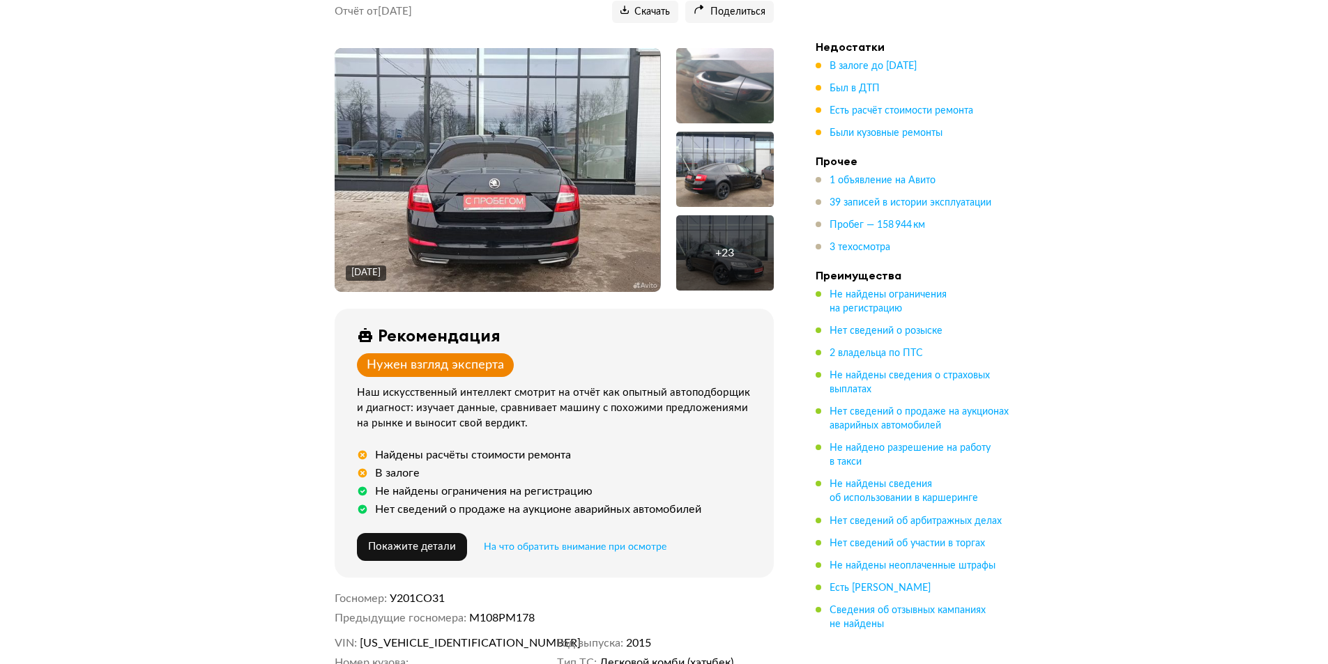
scroll to position [279, 0]
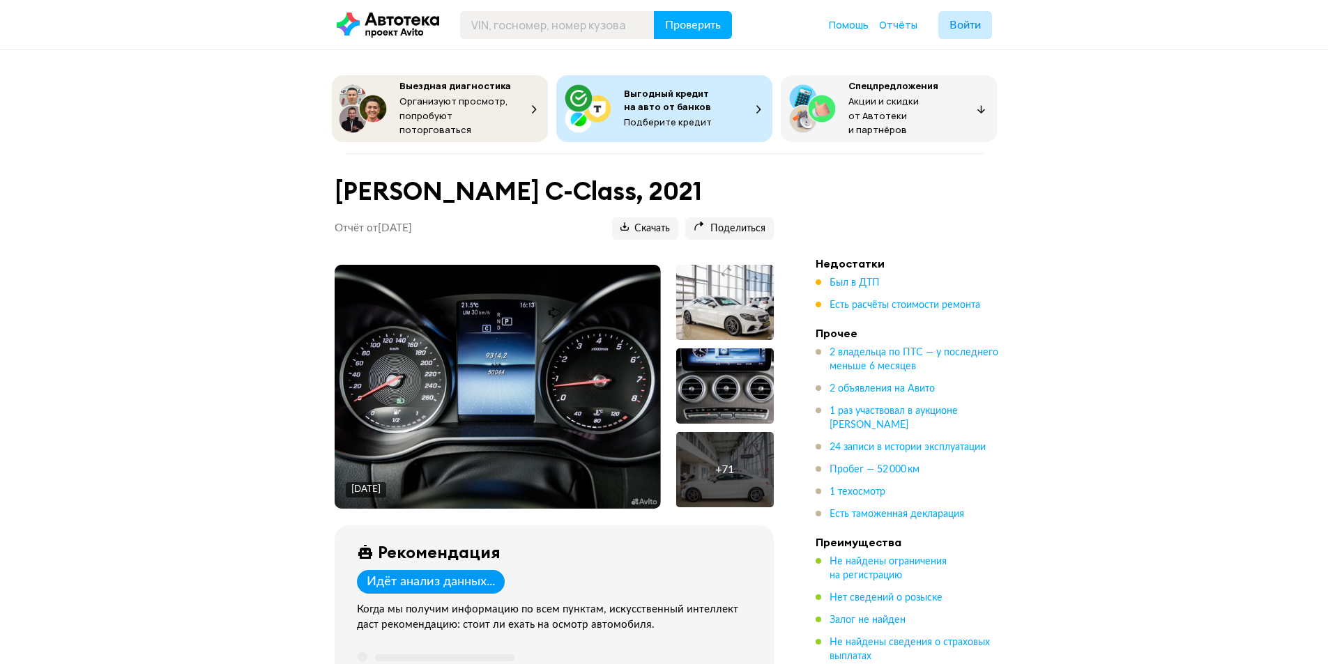
click at [467, 366] on img at bounding box center [497, 387] width 325 height 244
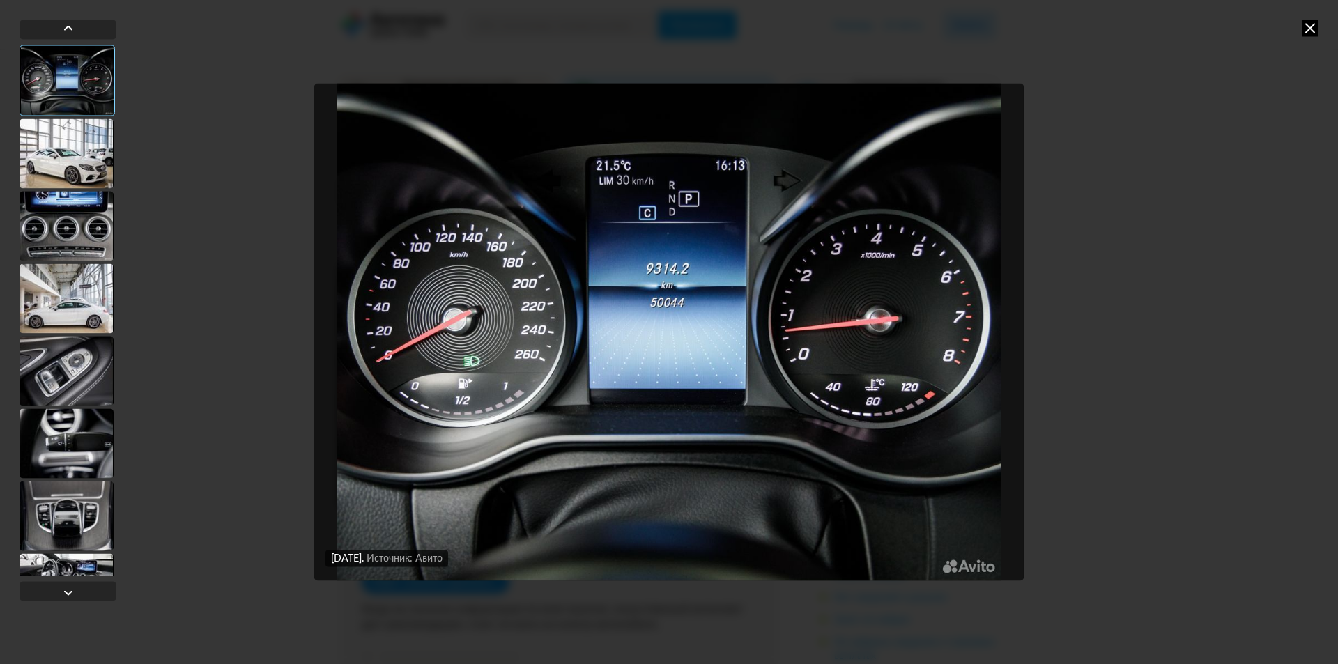
click at [1298, 33] on div "[DATE] Источник: Авито [DATE] Источник: Авито" at bounding box center [669, 332] width 1338 height 664
click at [1303, 29] on icon at bounding box center [1310, 28] width 17 height 17
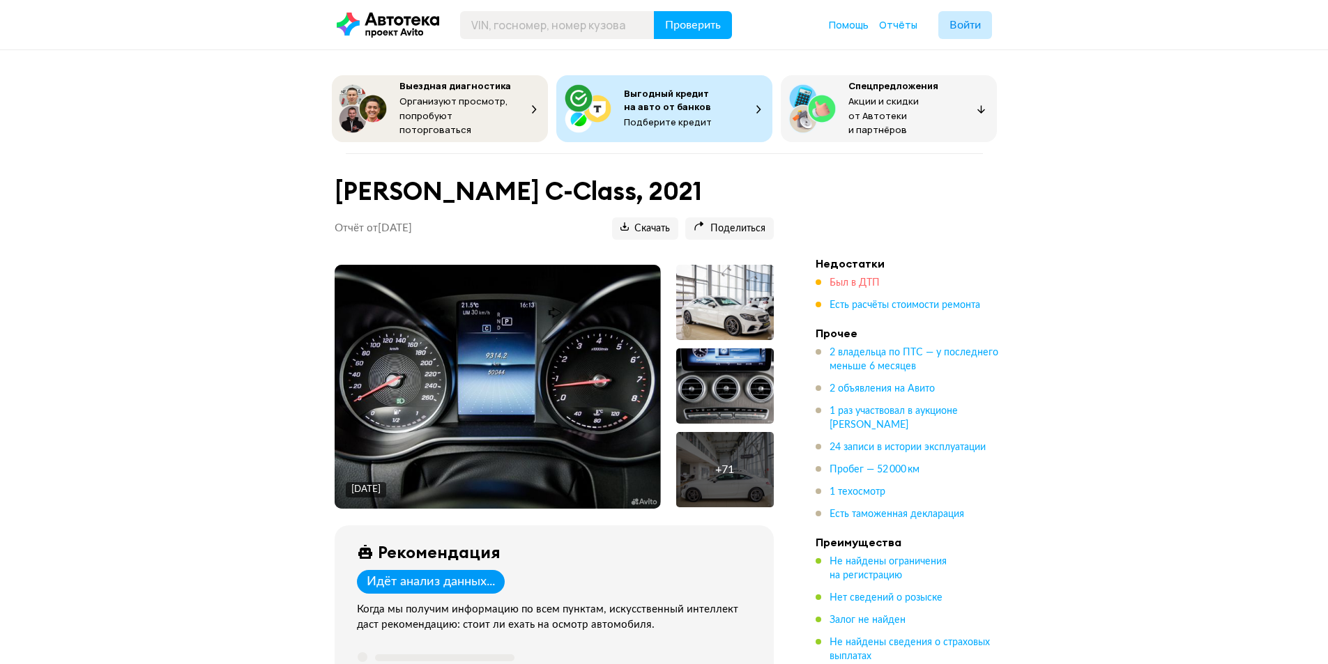
click at [850, 278] on span "Был в ДТП" at bounding box center [854, 283] width 50 height 10
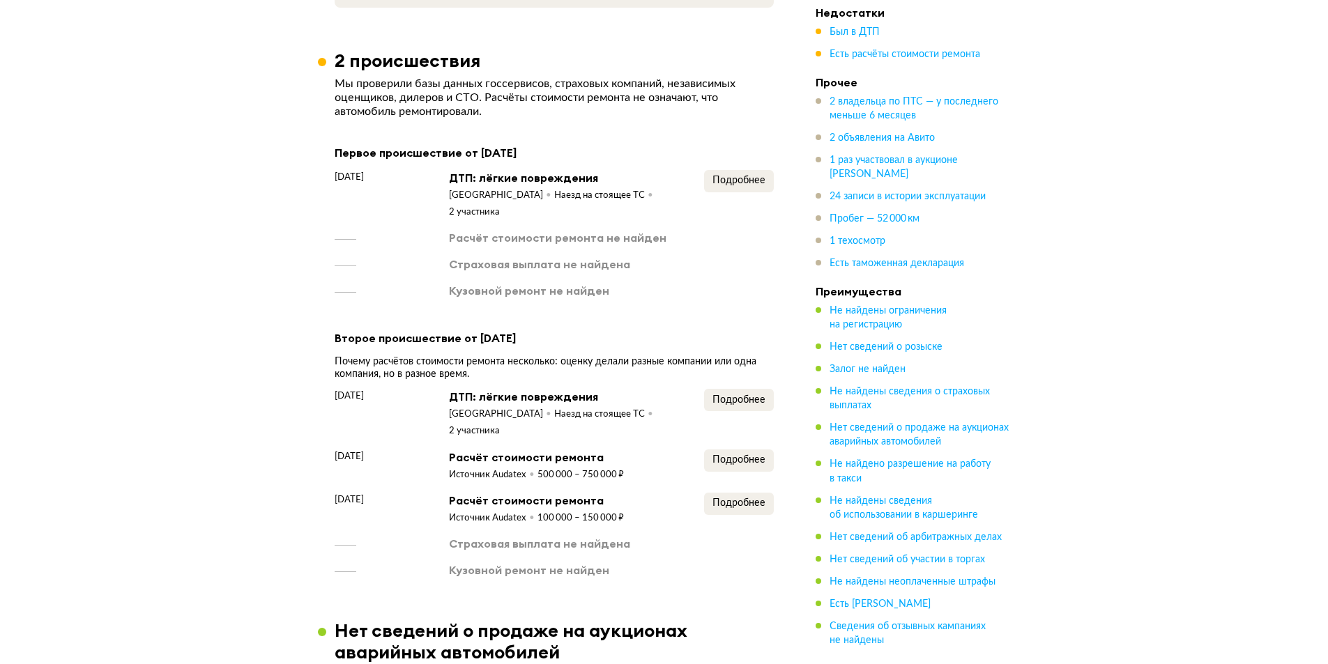
scroll to position [1669, 0]
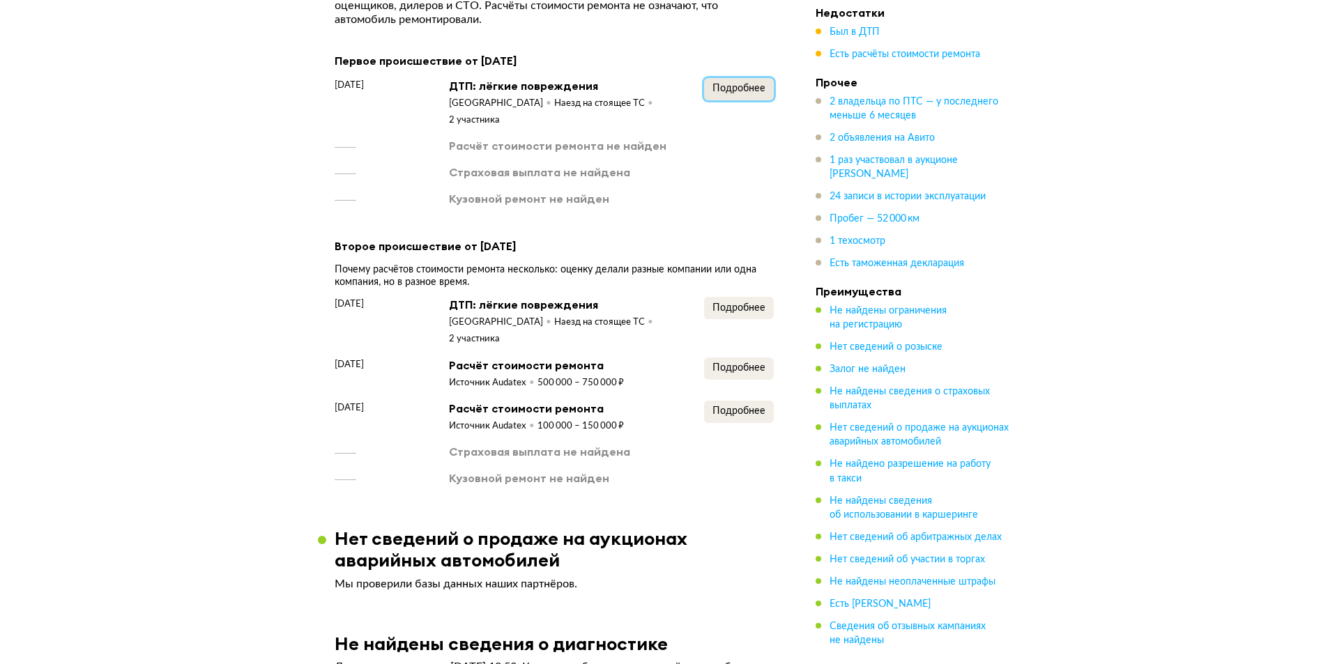
click at [767, 81] on button "Подробнее" at bounding box center [739, 89] width 70 height 22
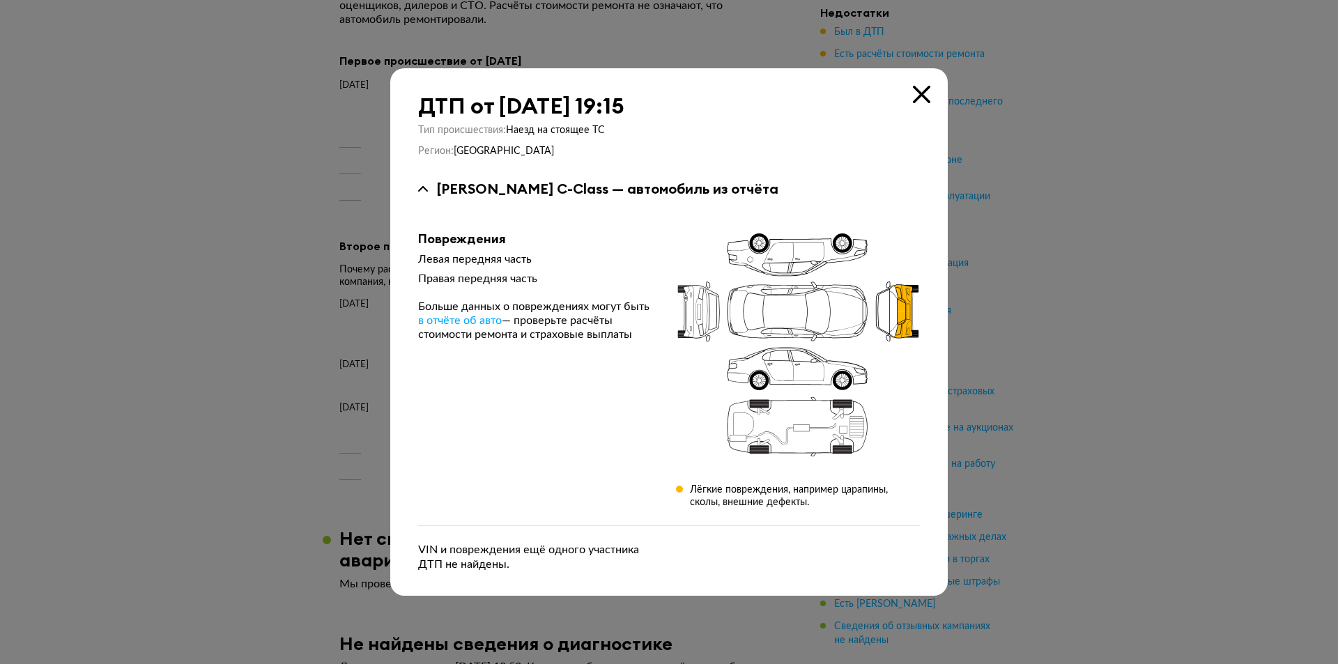
click at [935, 91] on div "ДТП от [DATE] 19:15 Тип происшествия : Наезд на стоящее ТС Регион : [GEOGRAPHIC…" at bounding box center [669, 332] width 558 height 528
click at [936, 84] on div "ДТП от [DATE] 19:15 Тип происшествия : Наезд на стоящее ТС Регион : [GEOGRAPHIC…" at bounding box center [669, 332] width 558 height 528
click at [932, 96] on div "ДТП от [DATE] 19:15 Тип происшествия : Наезд на стоящее ТС Регион : [GEOGRAPHIC…" at bounding box center [669, 332] width 558 height 528
click at [925, 98] on icon at bounding box center [921, 94] width 17 height 17
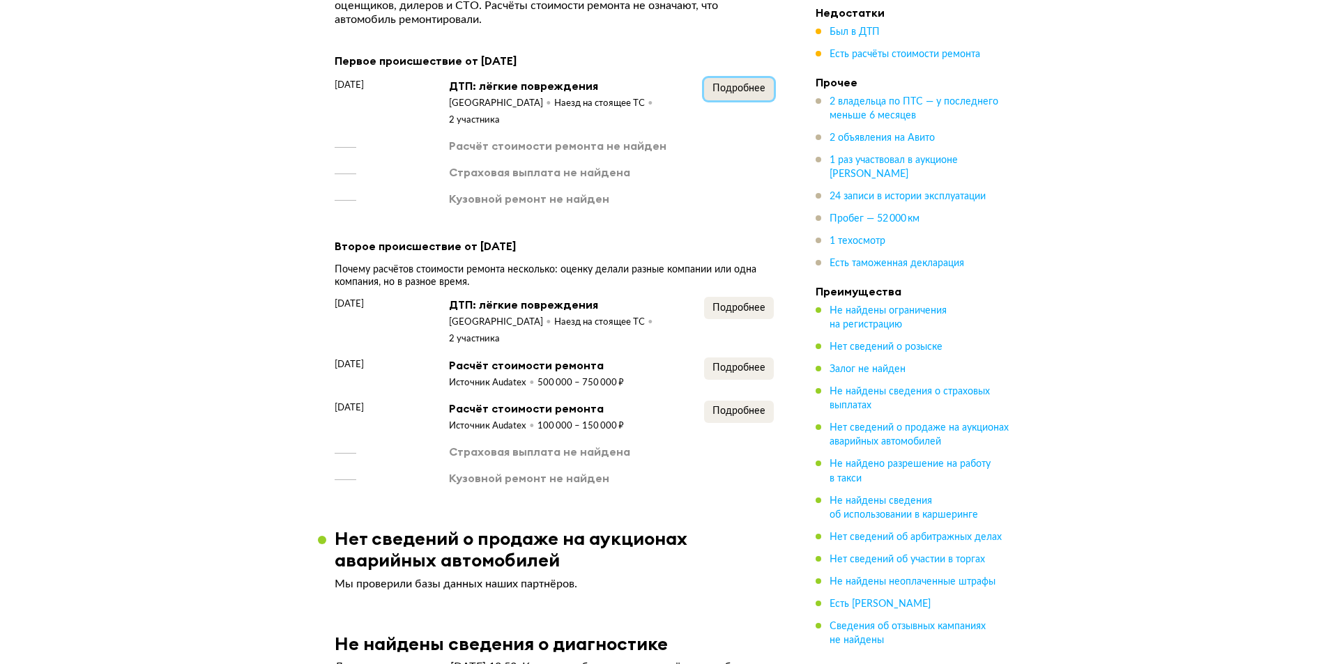
click at [742, 89] on button "Подробнее" at bounding box center [739, 89] width 70 height 22
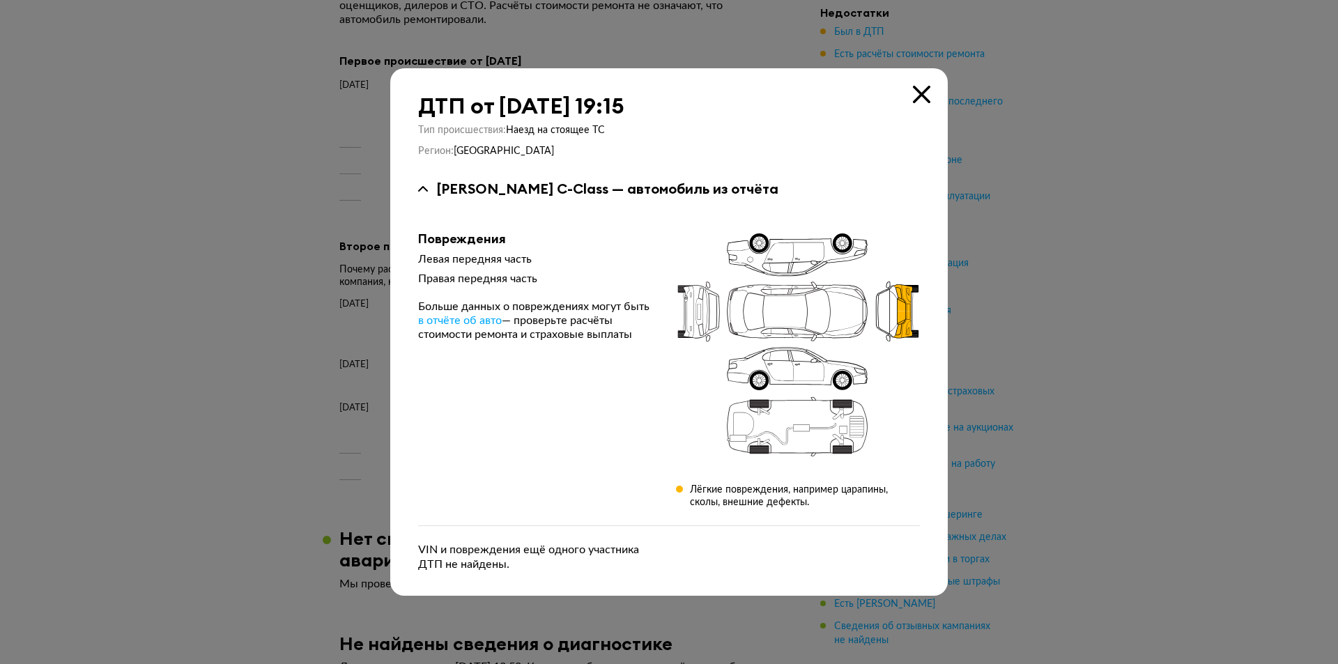
click at [925, 89] on icon at bounding box center [921, 94] width 17 height 17
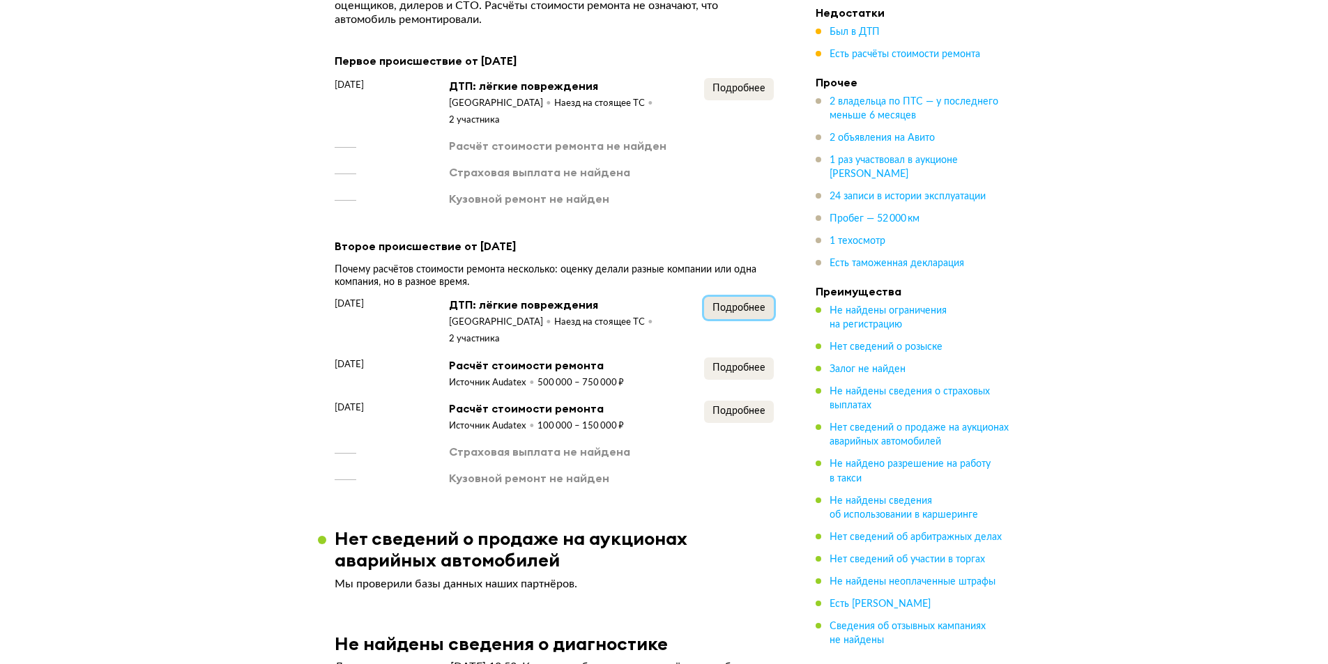
click at [735, 303] on span "Подробнее" at bounding box center [738, 308] width 53 height 10
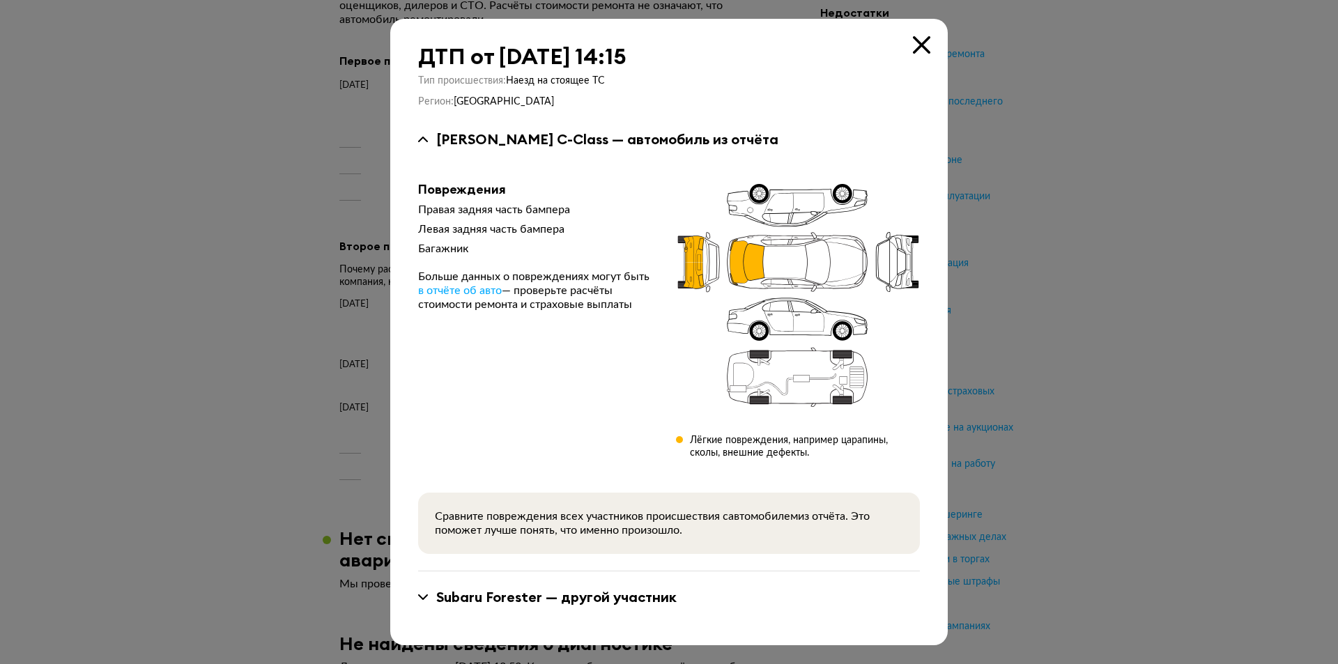
click at [916, 37] on icon at bounding box center [921, 44] width 17 height 17
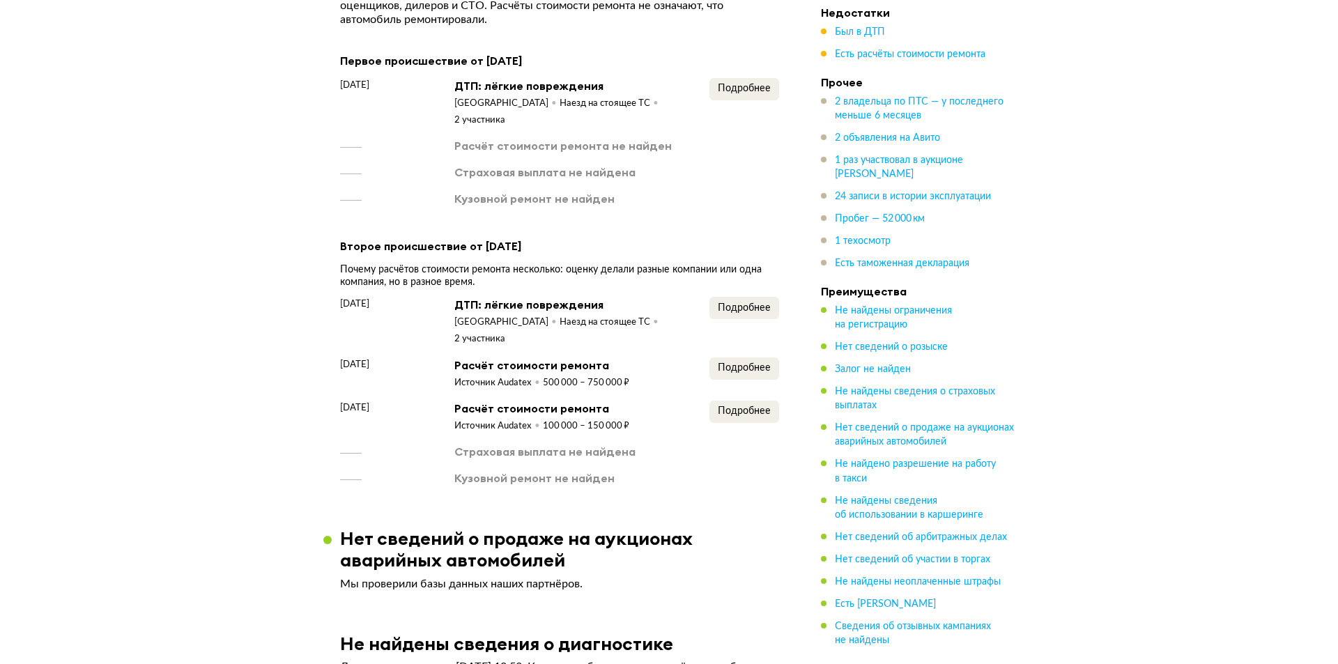
scroll to position [1739, 0]
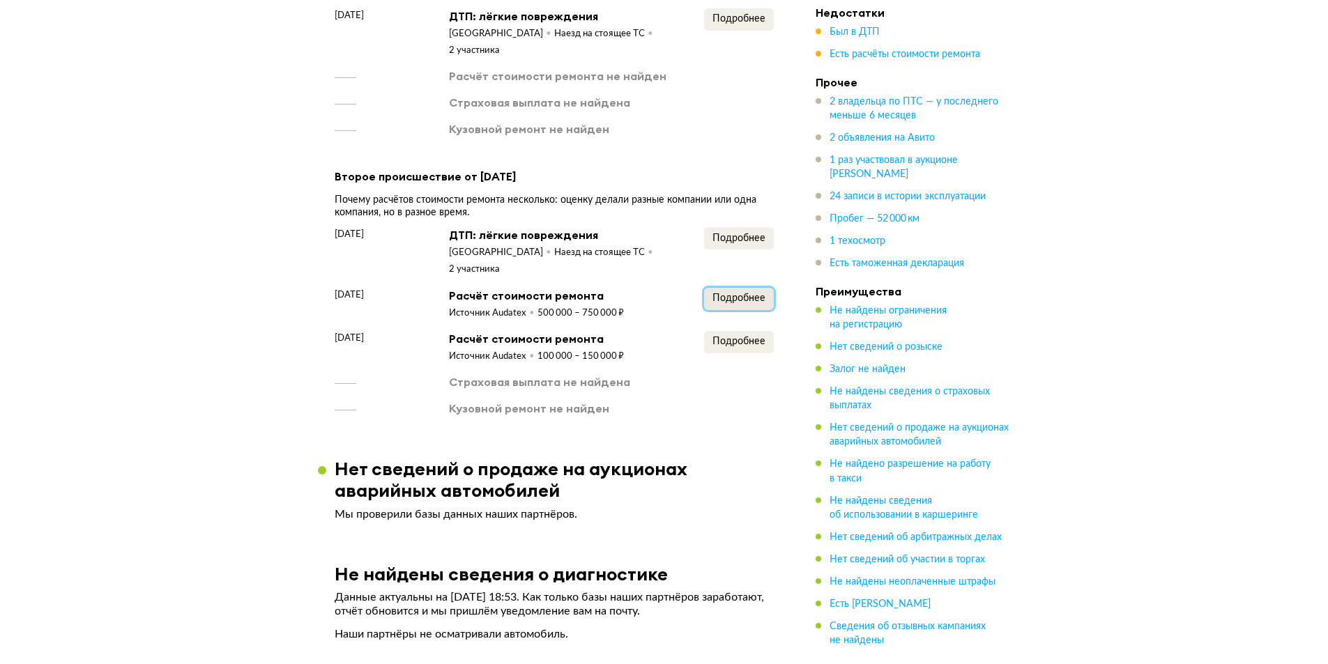
click at [734, 288] on button "Подробнее" at bounding box center [739, 299] width 70 height 22
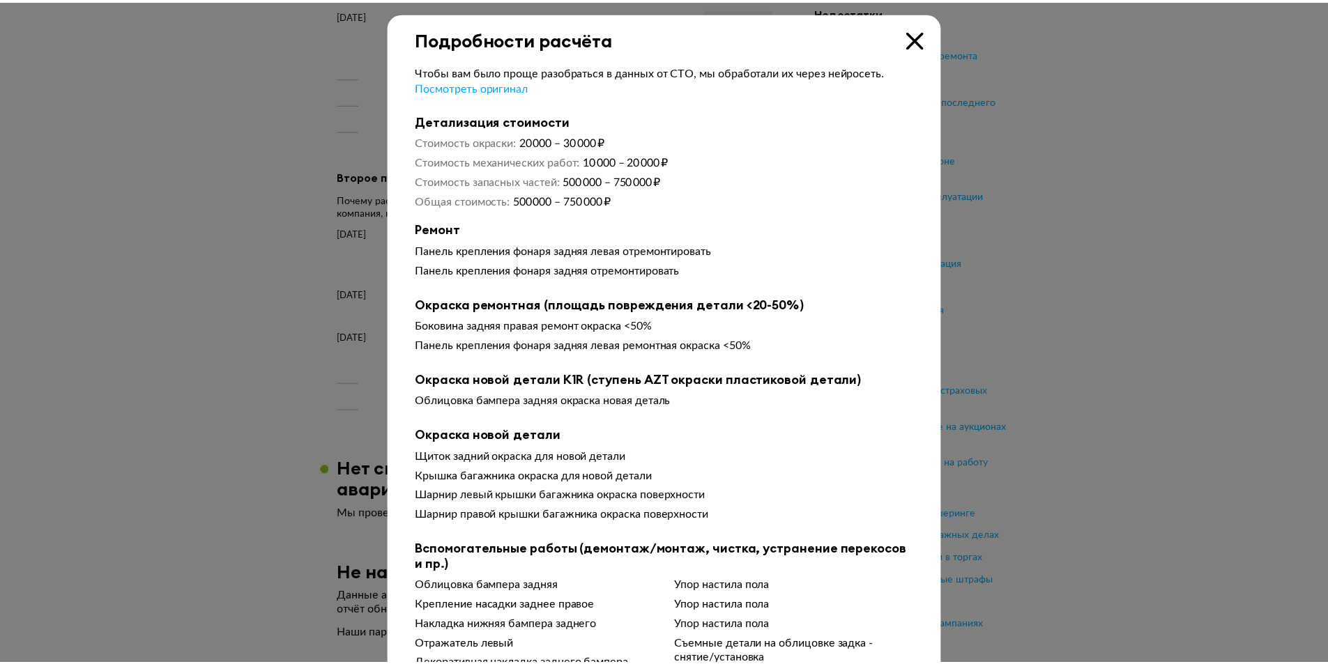
scroll to position [0, 0]
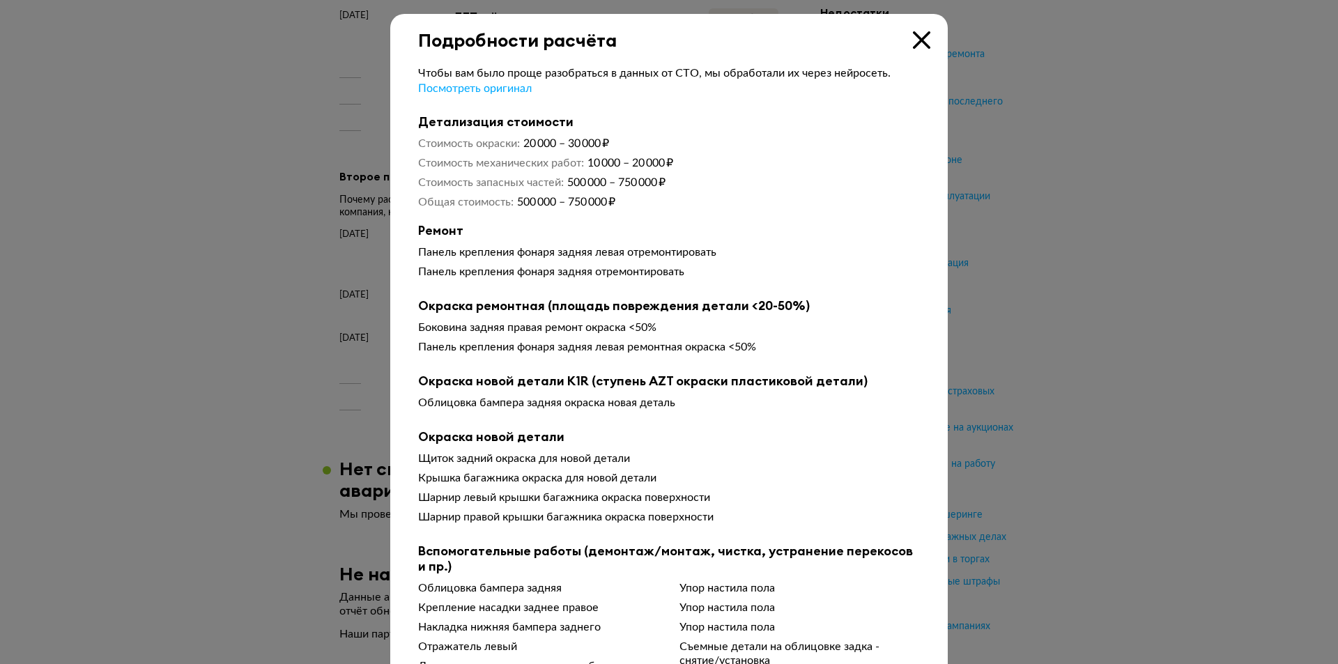
click at [921, 32] on icon at bounding box center [921, 39] width 17 height 17
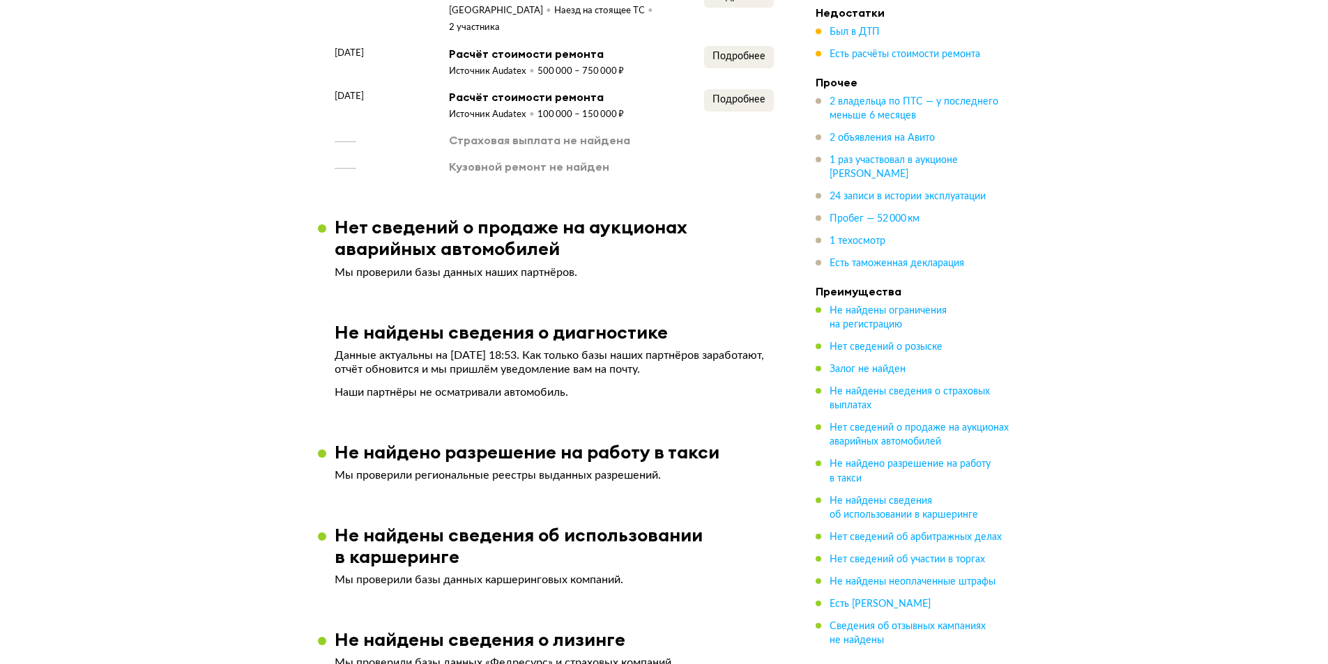
scroll to position [2157, 0]
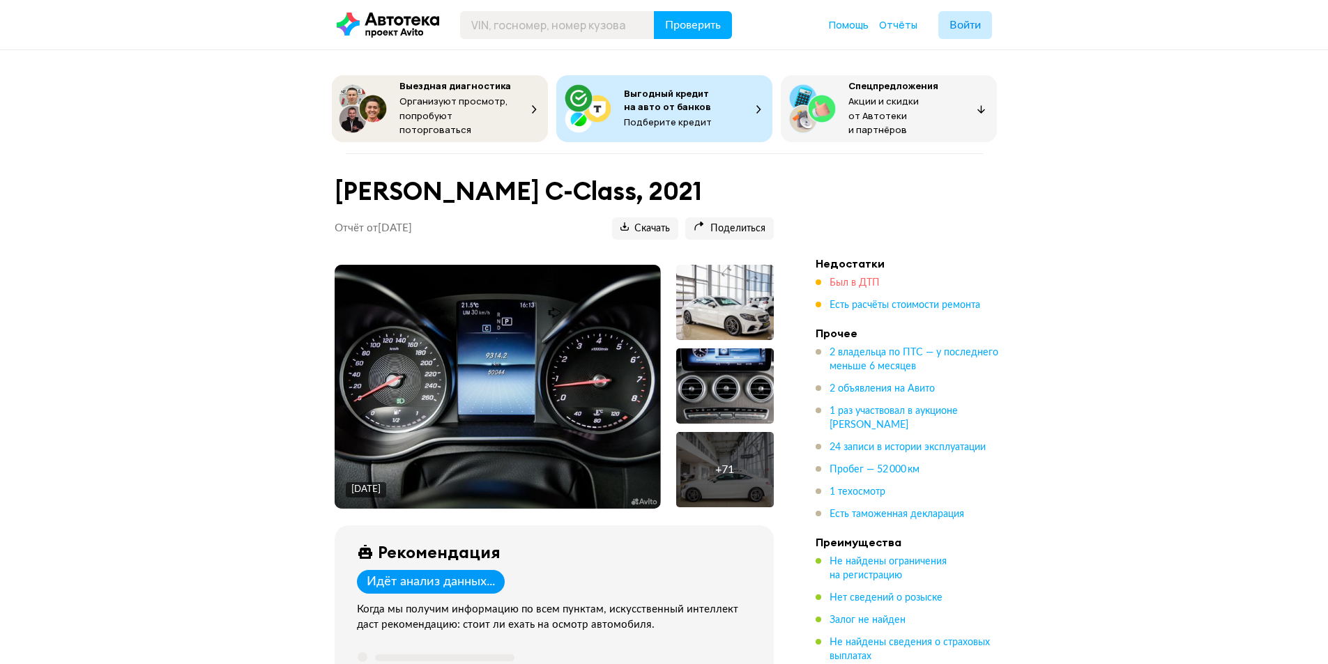
click at [866, 278] on span "Был в ДТП" at bounding box center [854, 283] width 50 height 10
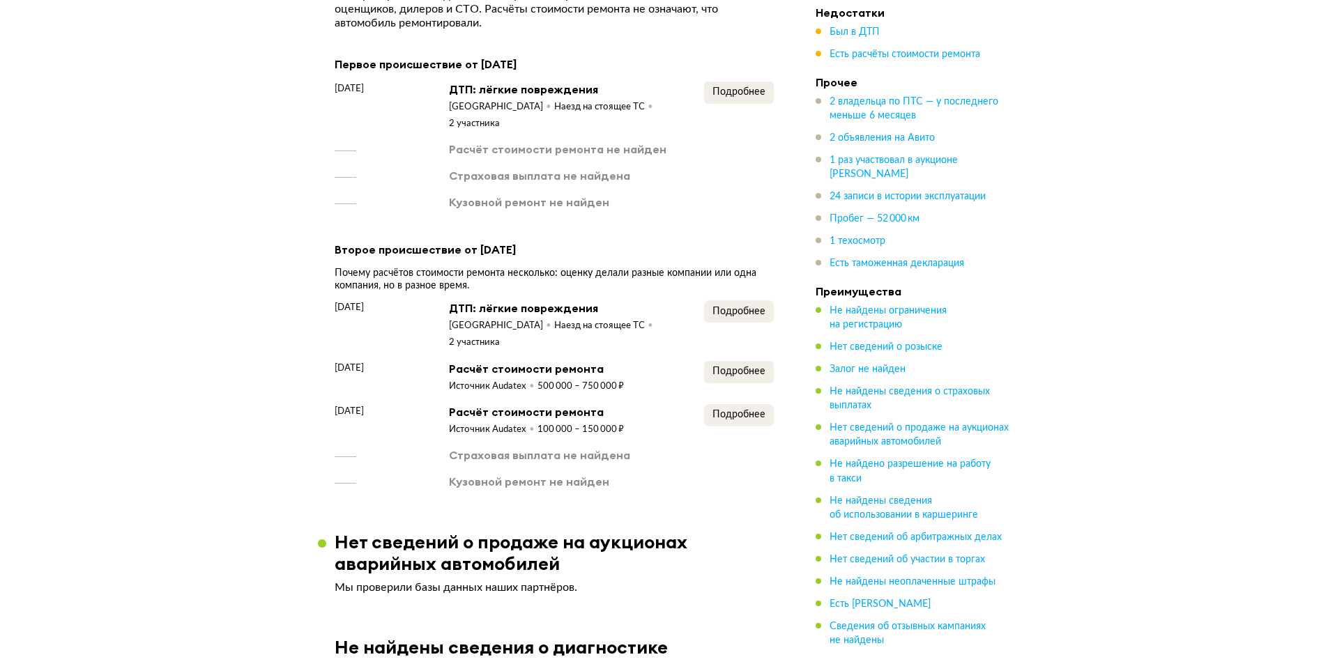
scroll to position [1669, 0]
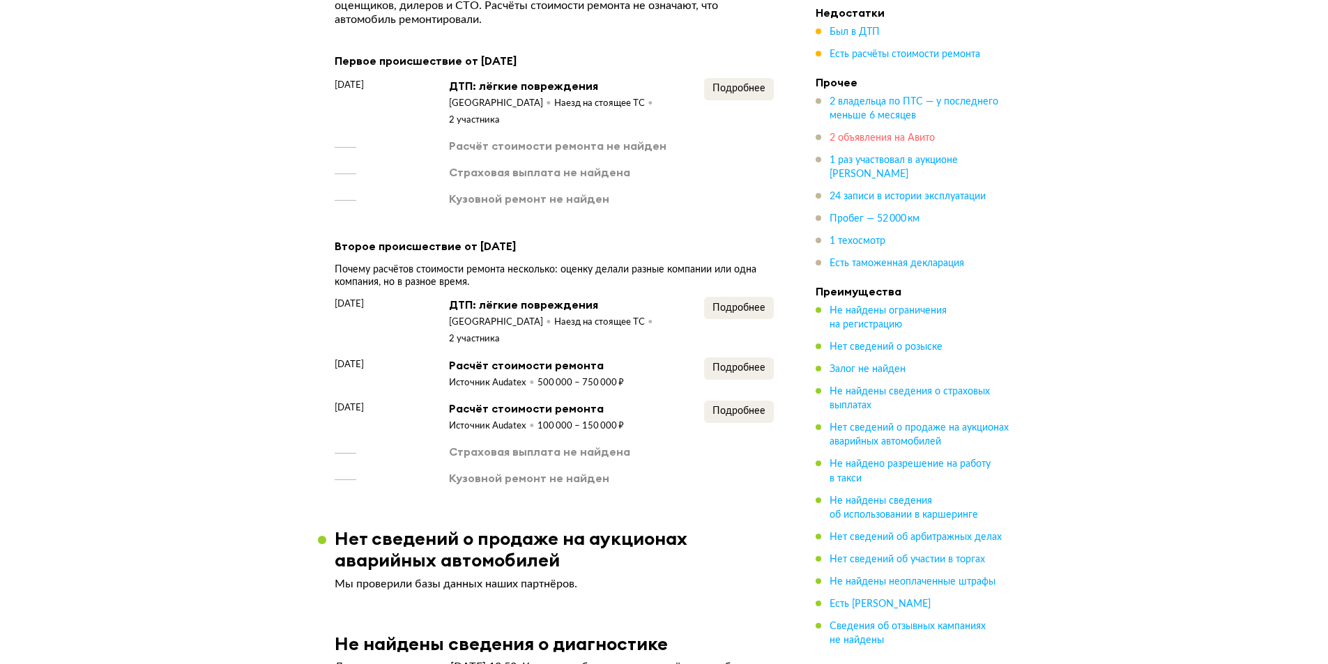
click at [926, 138] on span "2 объявления на Авито" at bounding box center [881, 138] width 105 height 10
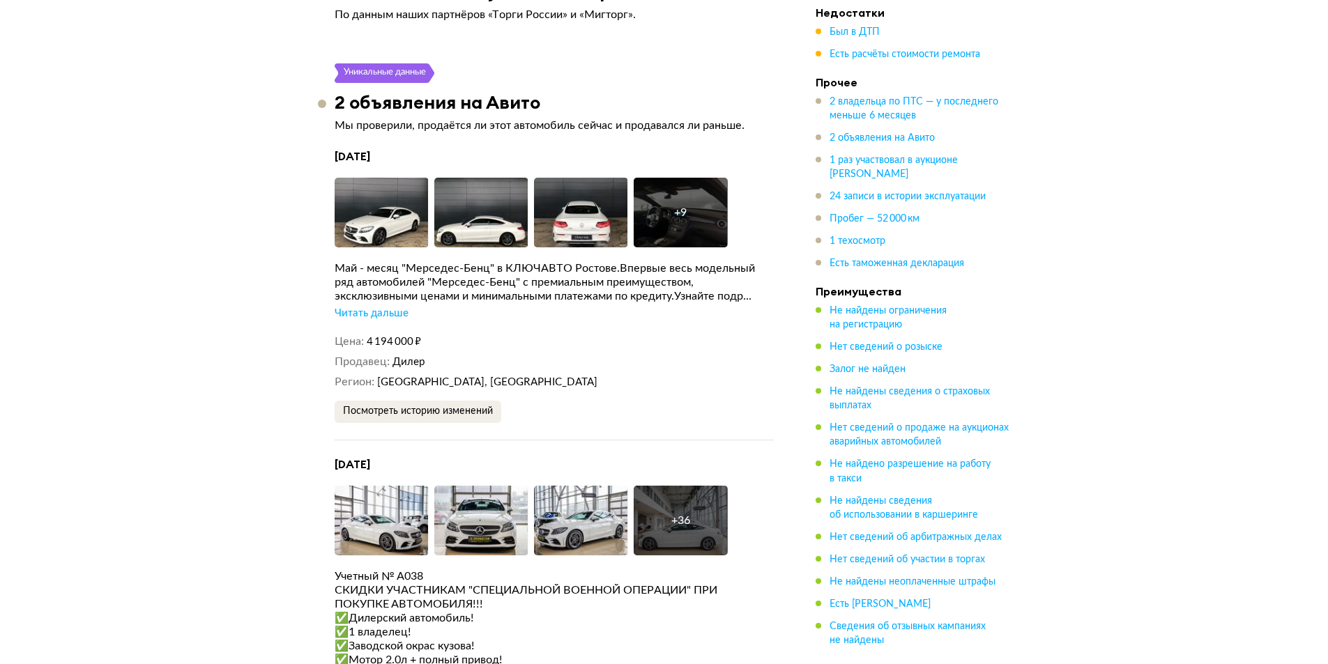
scroll to position [2789, 0]
